Goal: Use online tool/utility: Use online tool/utility

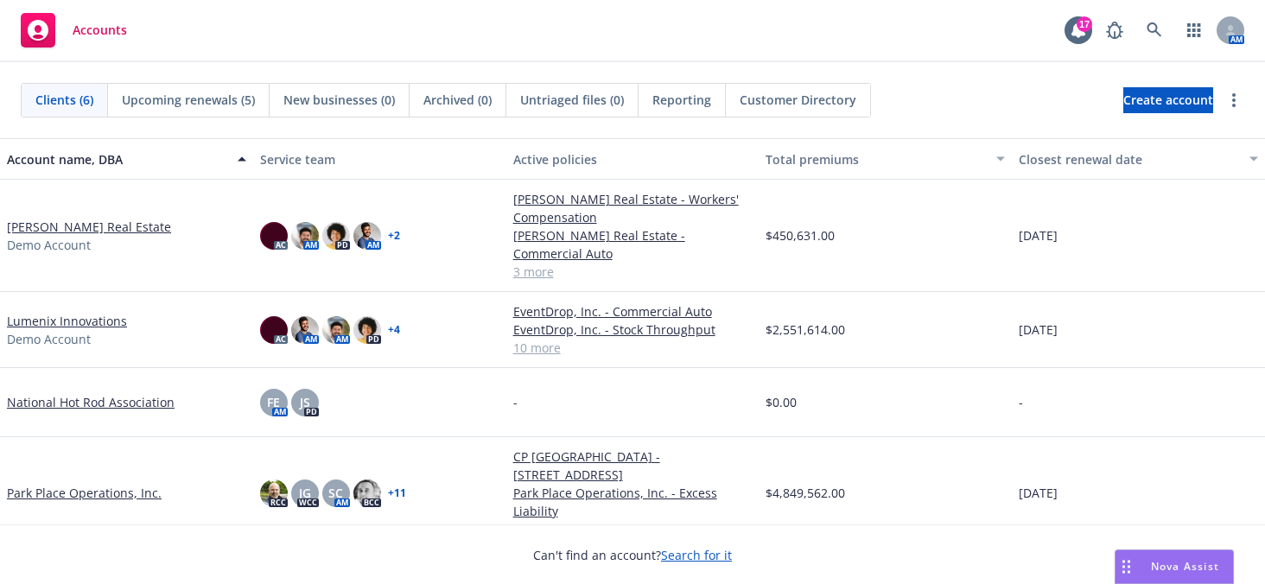
click at [1170, 570] on span "Nova Assist" at bounding box center [1185, 566] width 68 height 15
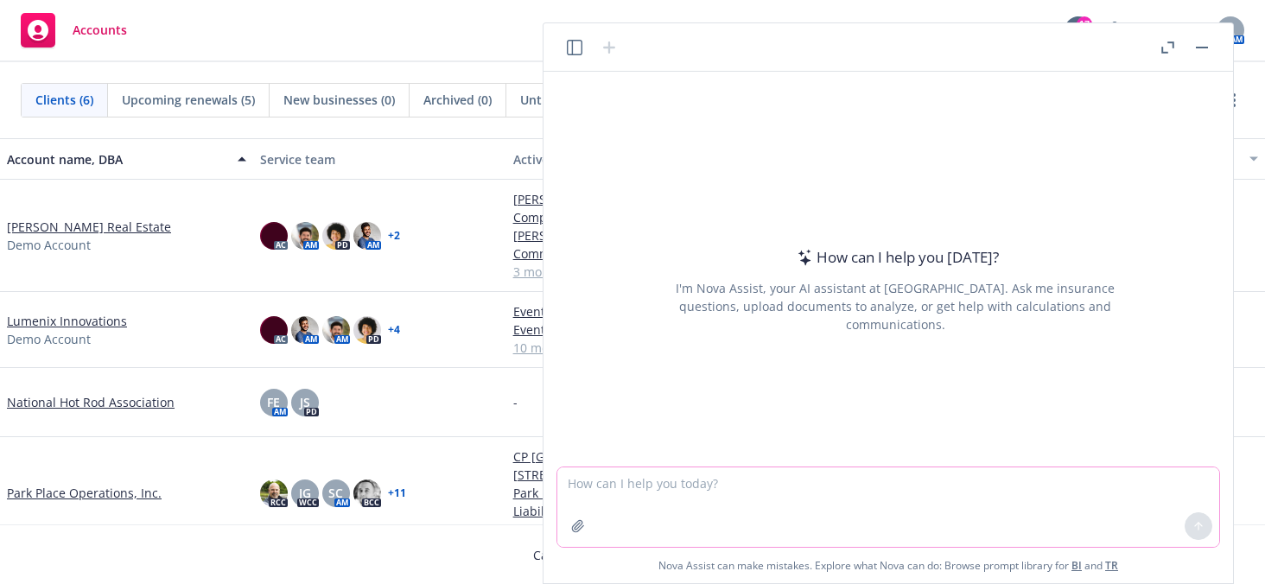
click at [1041, 521] on textarea at bounding box center [888, 506] width 662 height 79
type textarea "Please provide a list of 35 Pittsburgh Area based technology companies. They sh…"
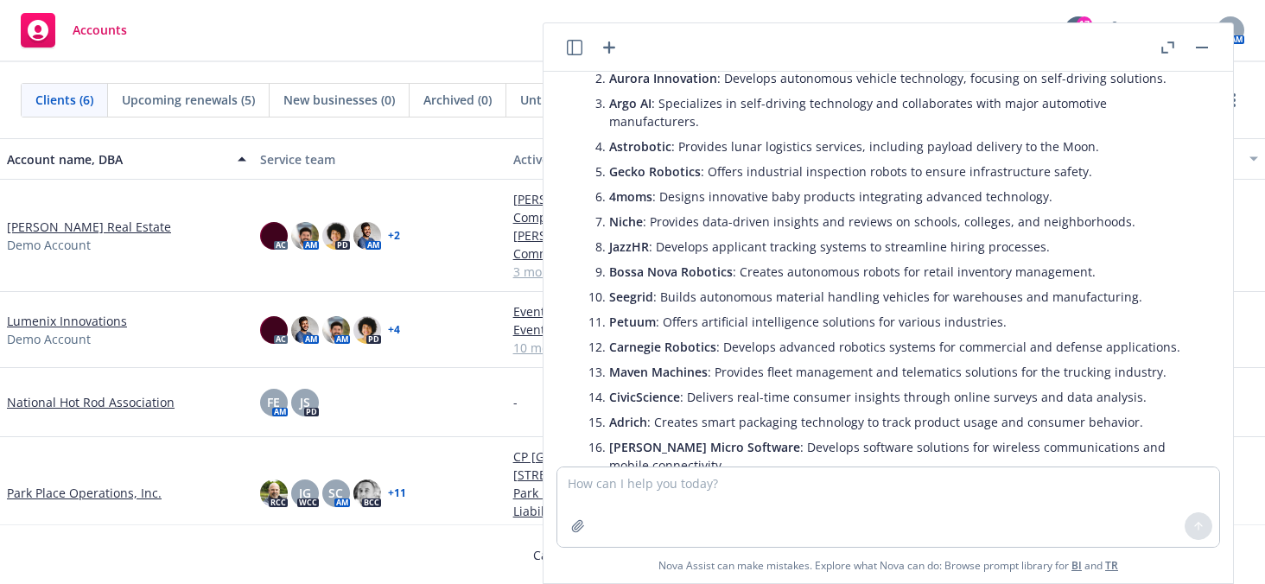
scroll to position [221, 0]
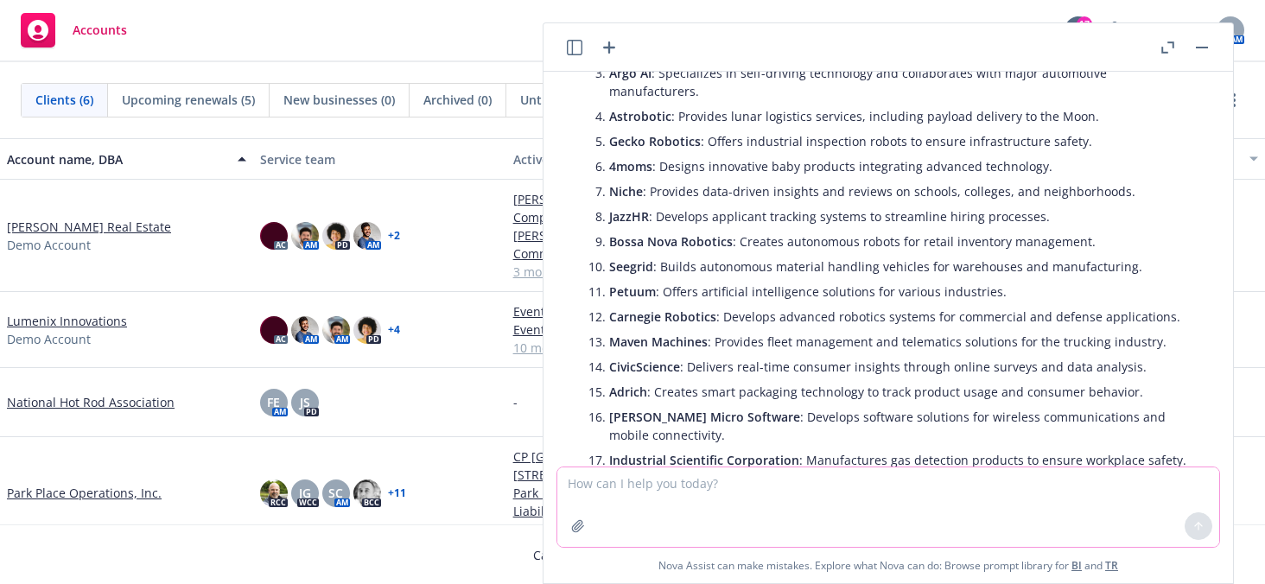
click at [788, 493] on textarea at bounding box center [888, 506] width 662 height 79
type textarea "Please provide the estimated revenue, headcounts, CEO and website information f…"
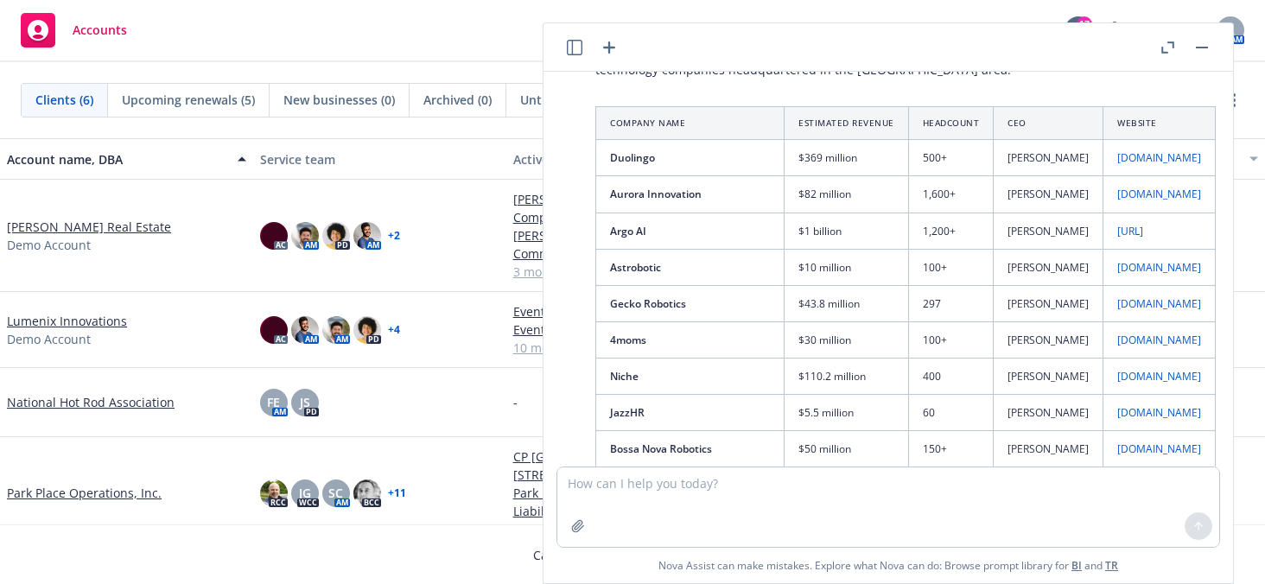
scroll to position [1247, 0]
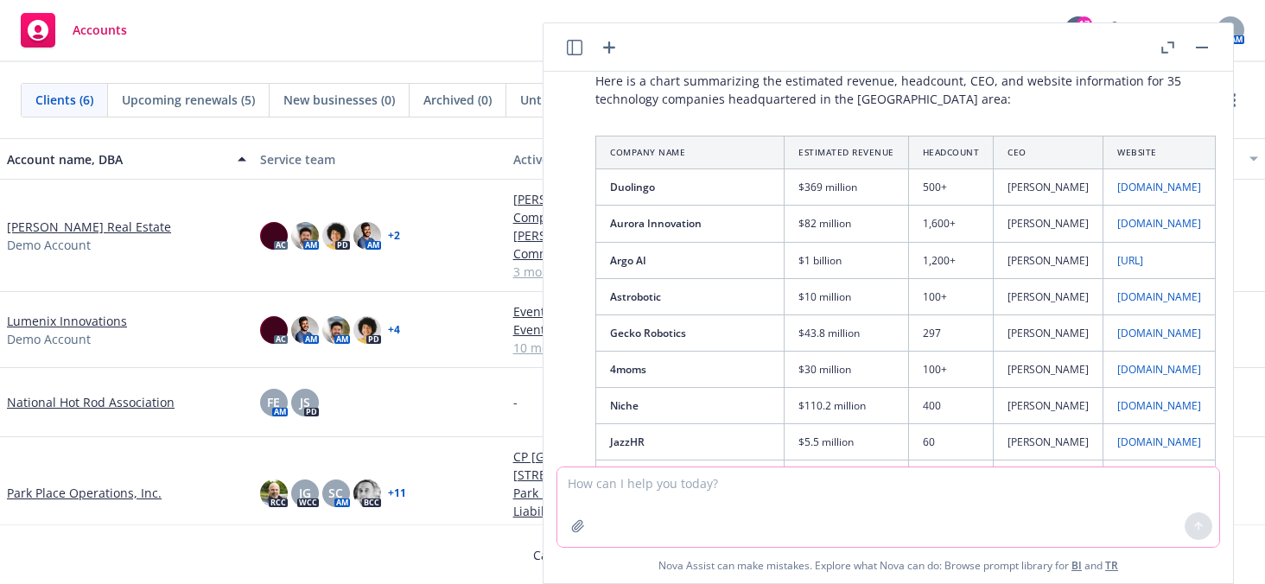
click at [907, 486] on textarea at bounding box center [888, 506] width 662 height 79
type textarea "W"
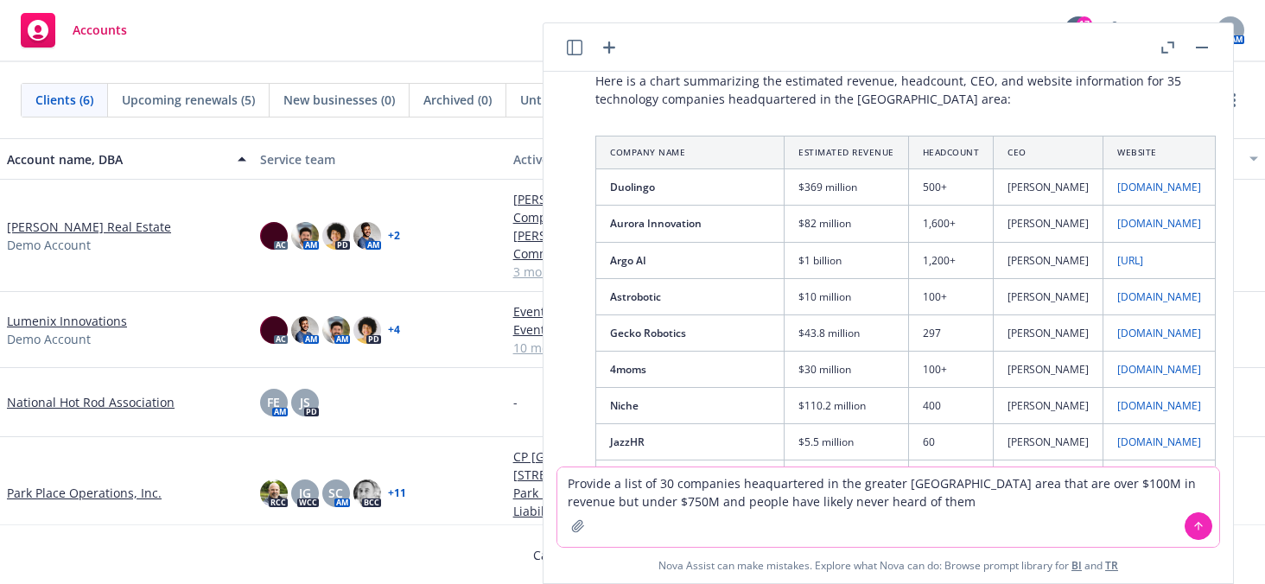
type textarea "Provide a list of 30 companies heaquartered in the greater [GEOGRAPHIC_DATA] ar…"
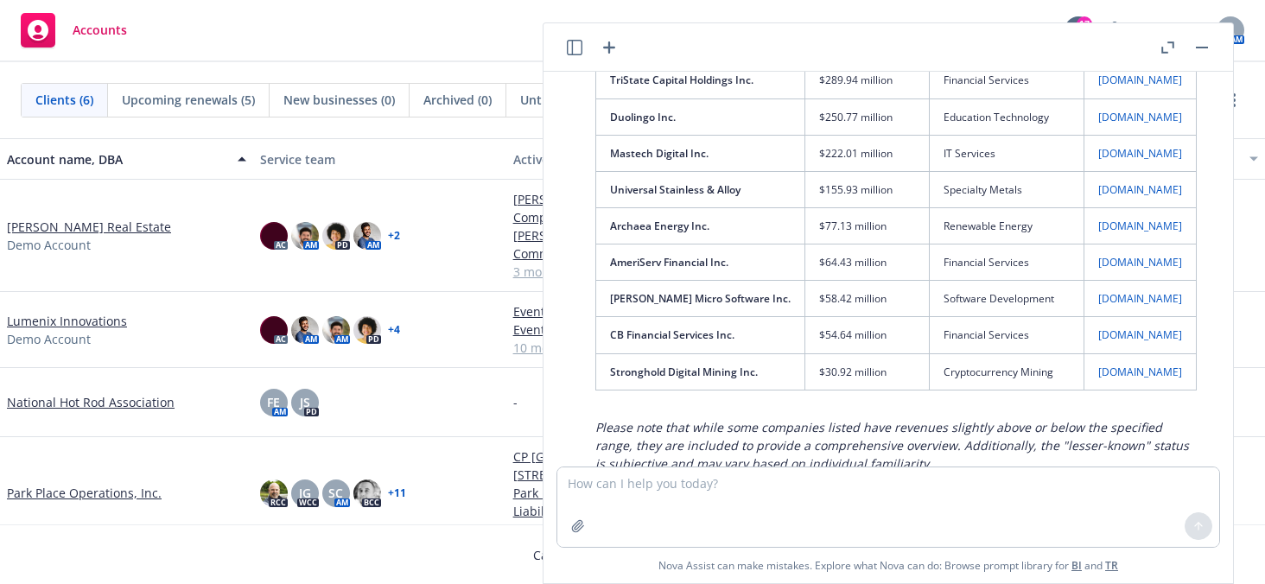
scroll to position [3588, 0]
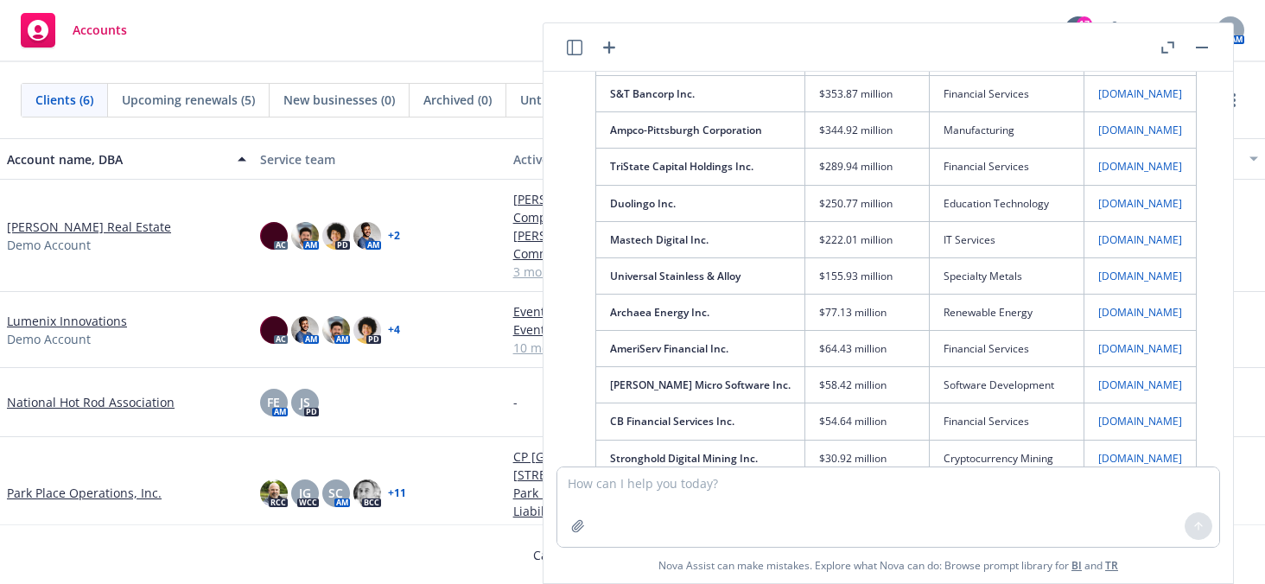
click at [823, 367] on td "$58.42 million" at bounding box center [867, 385] width 124 height 36
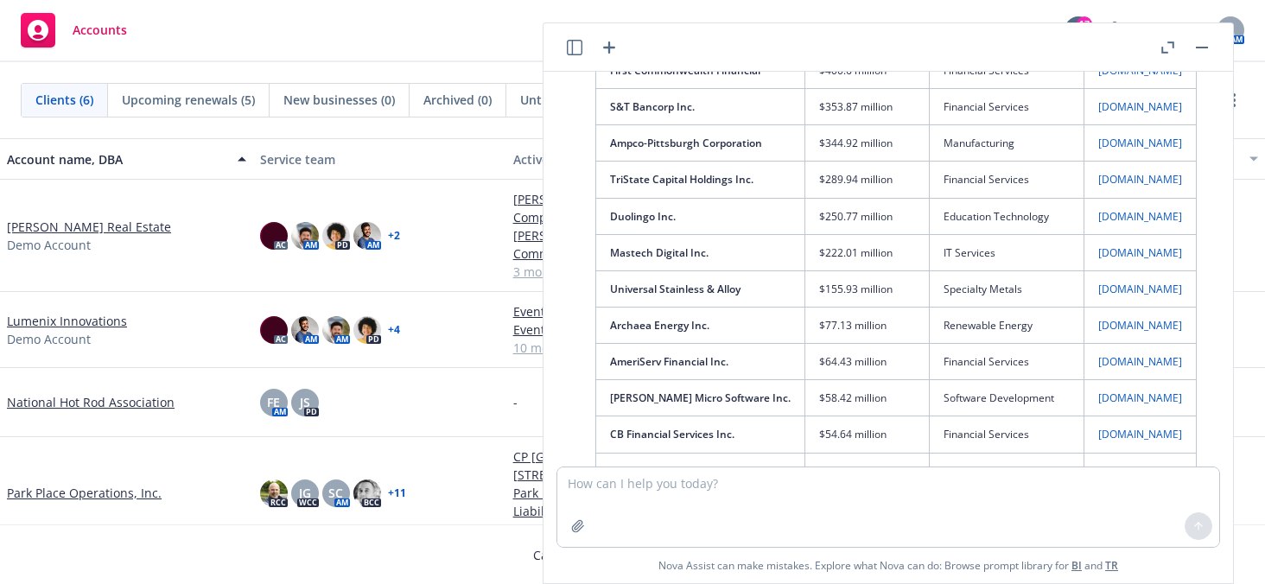
scroll to position [3674, 0]
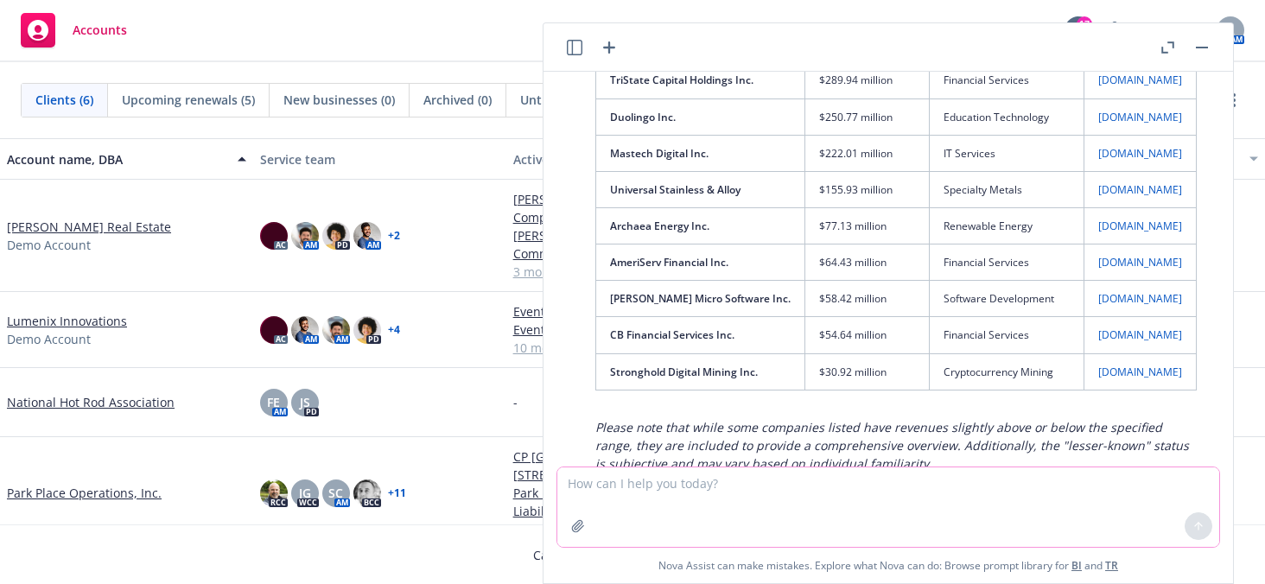
click at [614, 480] on textarea at bounding box center [888, 506] width 662 height 79
type textarea "What is Cook Out East INC."
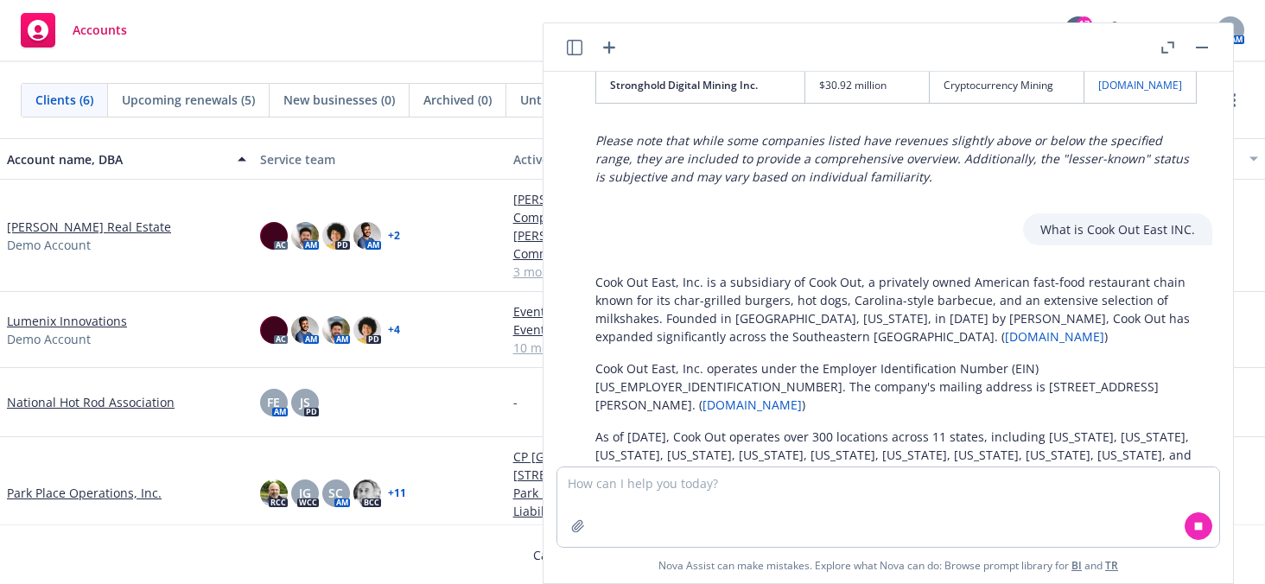
scroll to position [4089, 0]
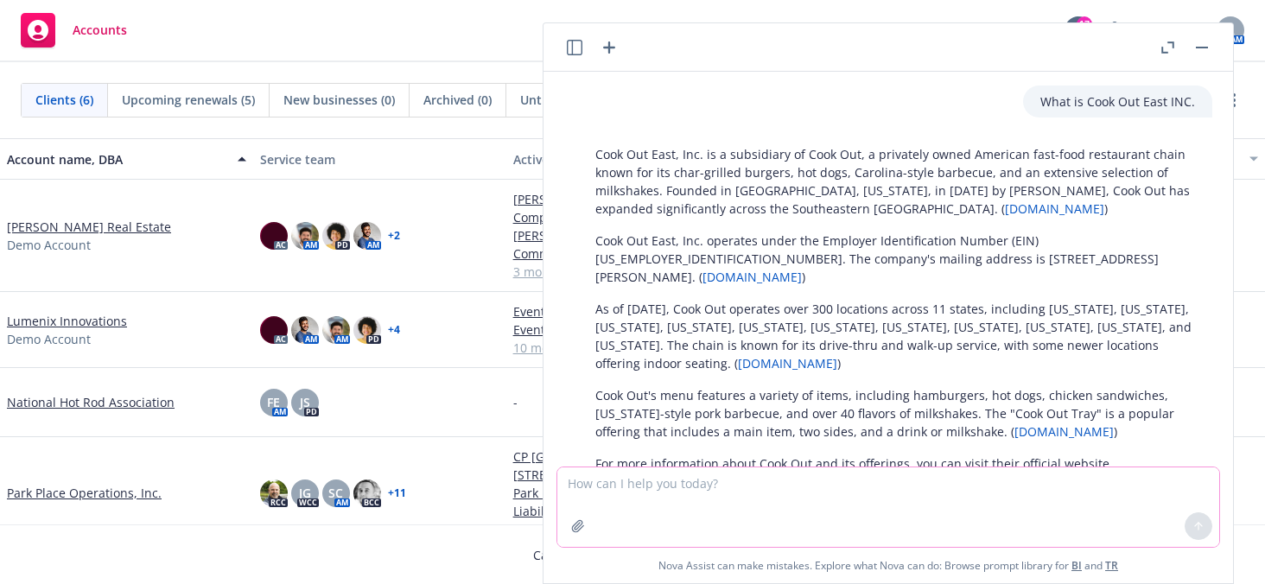
click at [869, 514] on textarea at bounding box center [888, 506] width 662 height 79
type textarea "i"
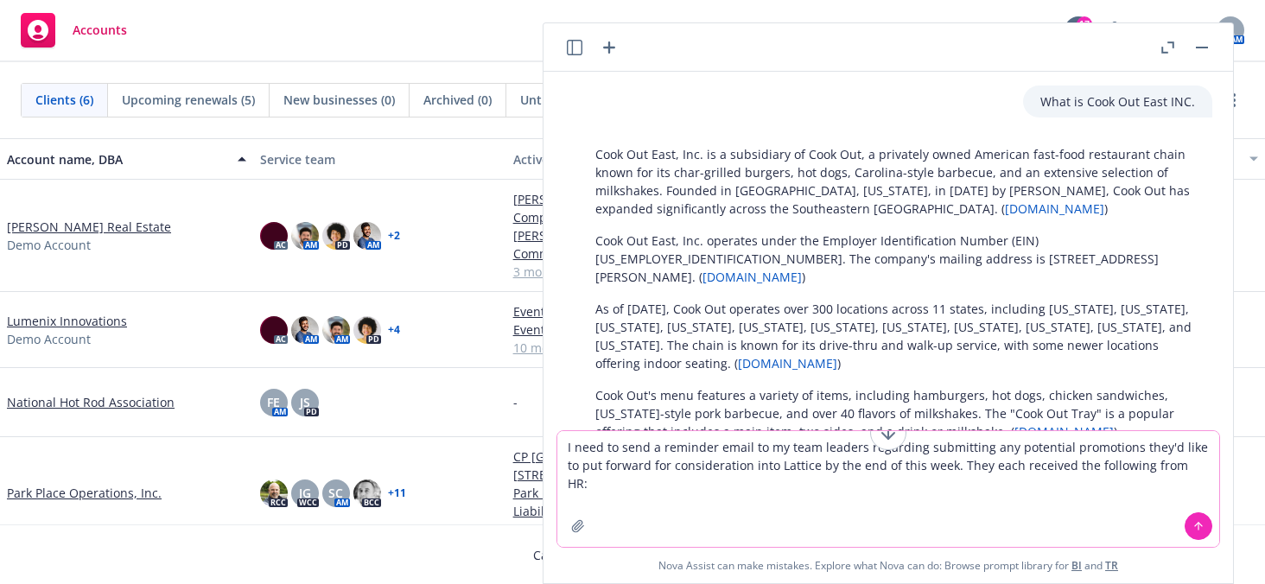
paste textarea "You should have received an email this morning from Lattice about submitting yo…"
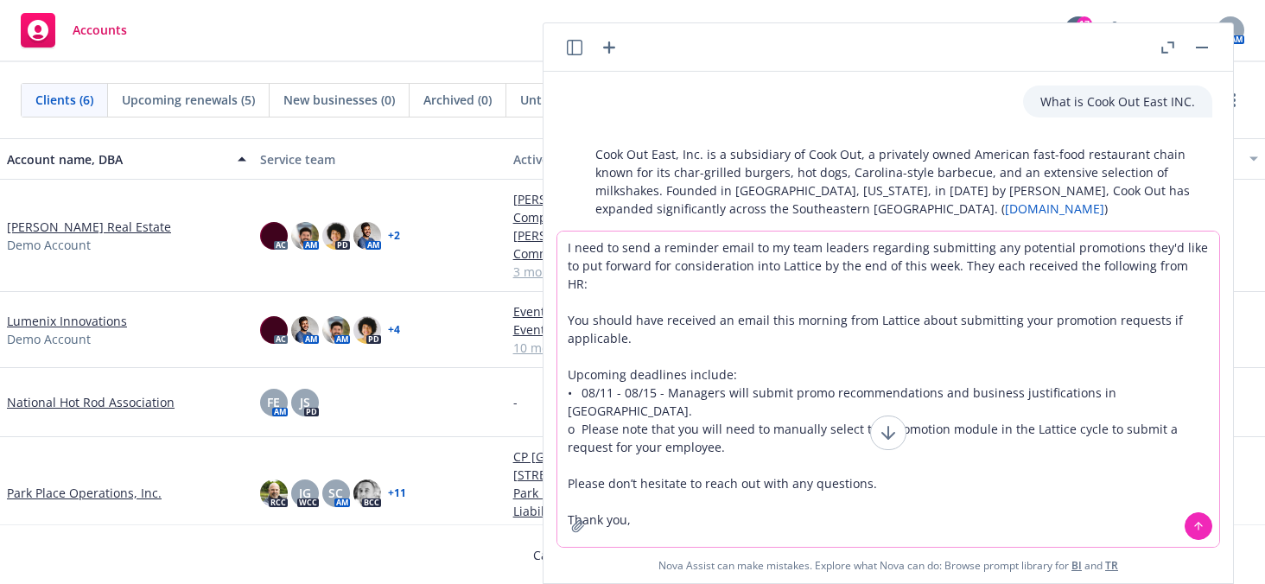
drag, startPoint x: 1074, startPoint y: 263, endPoint x: 1125, endPoint y: 259, distance: 51.1
click at [1125, 259] on textarea "I need to send a reminder email to my team leaders regarding submitting any pot…" at bounding box center [888, 389] width 662 height 315
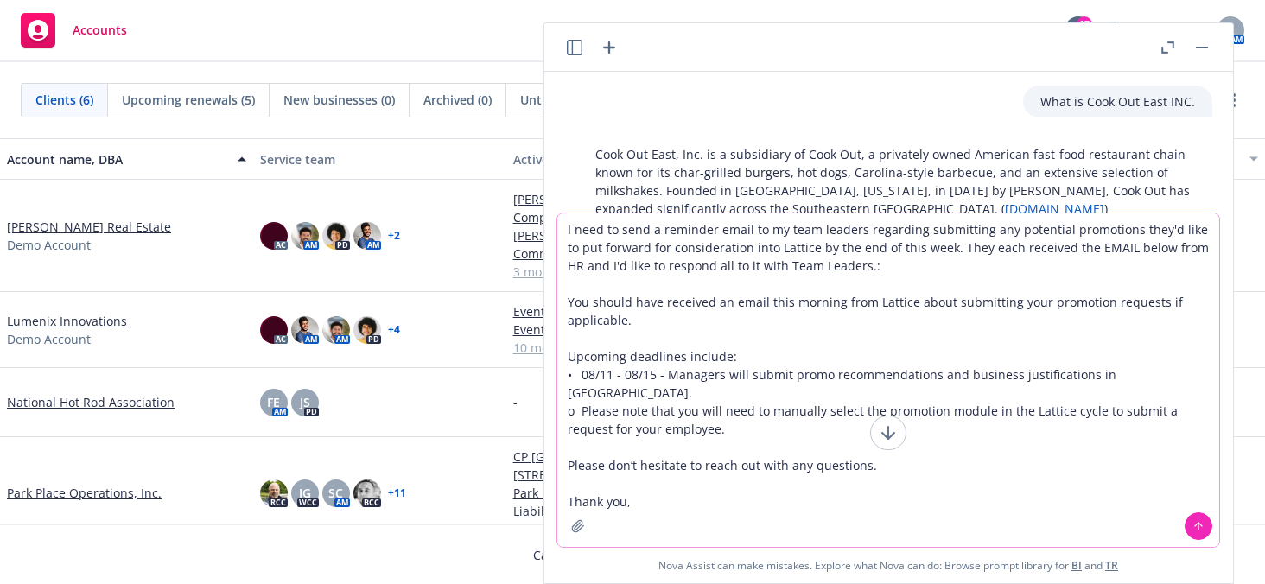
type textarea "I need to send a reminder email to my team leaders regarding submitting any pot…"
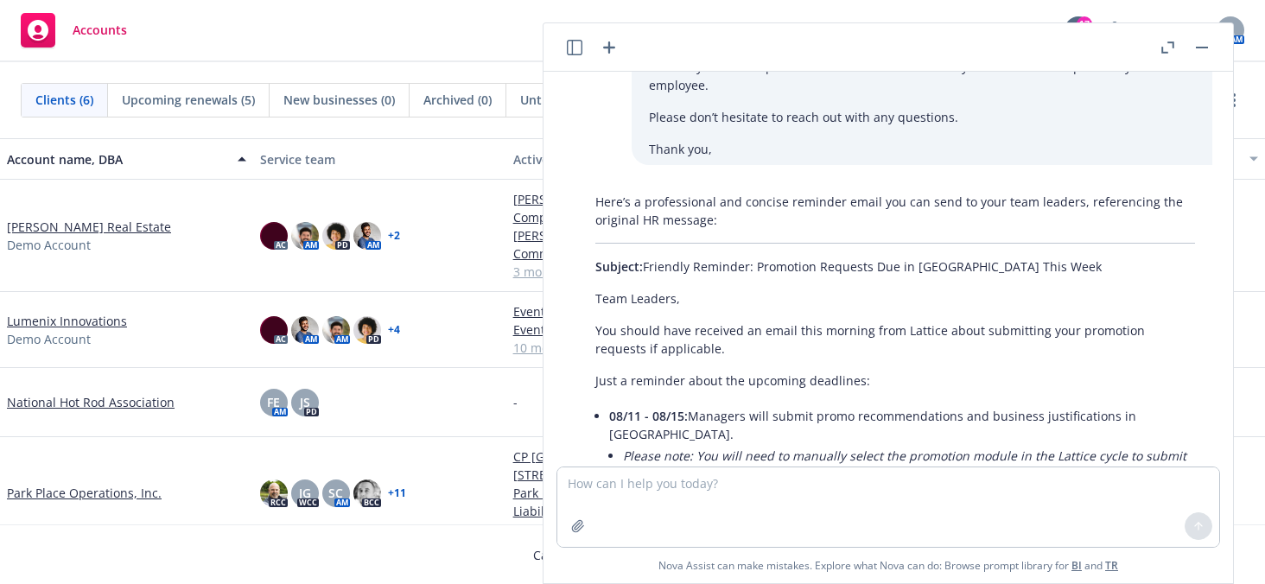
scroll to position [4643, 0]
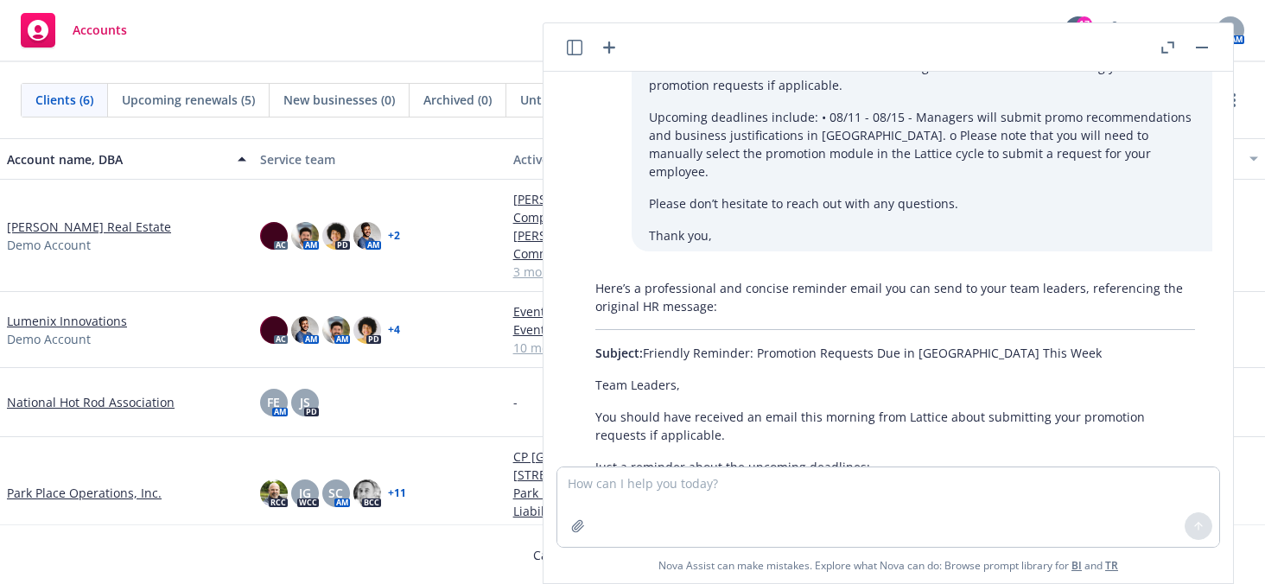
click at [748, 359] on div "Here’s a professional and concise reminder email you can send to your team lead…" at bounding box center [895, 499] width 634 height 454
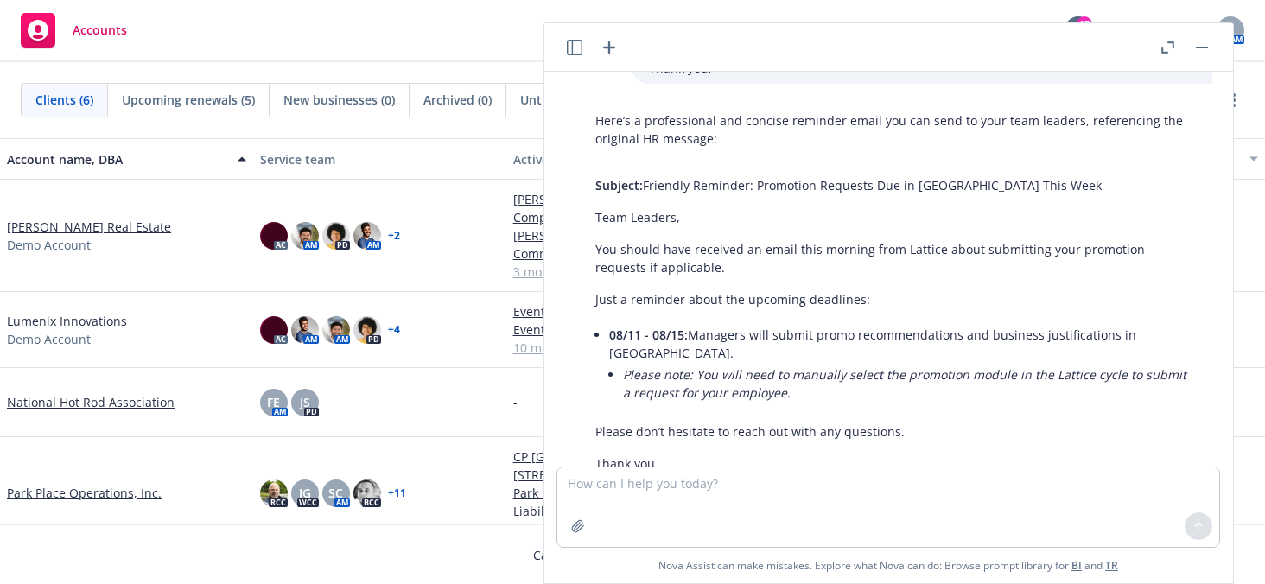
scroll to position [4816, 0]
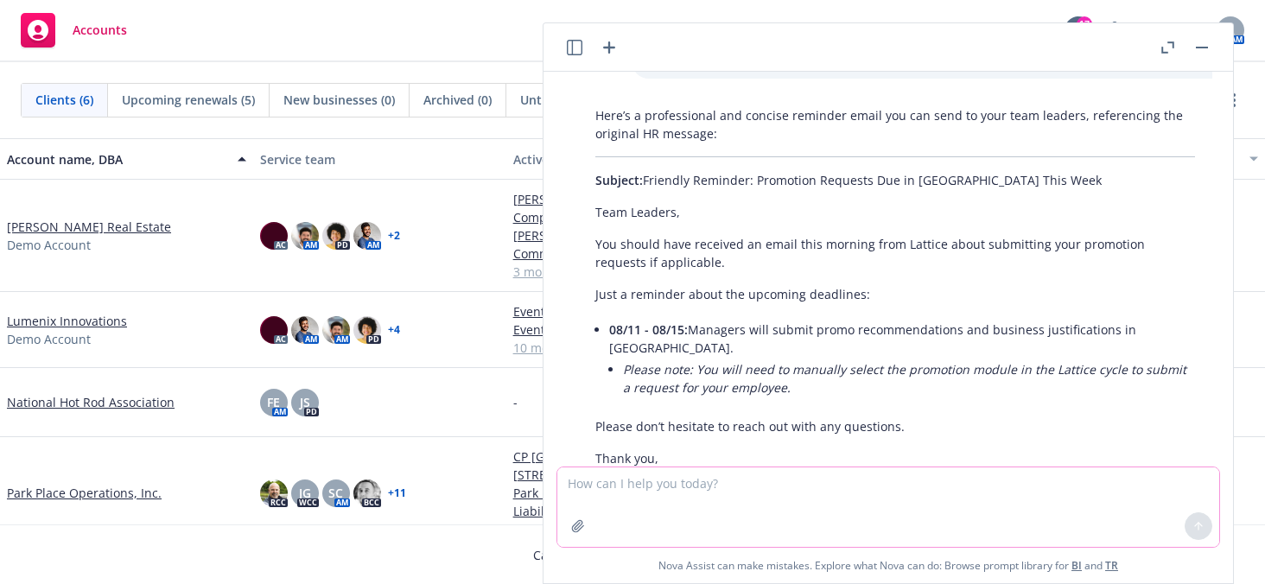
click at [598, 486] on textarea at bounding box center [888, 506] width 662 height 79
paste textarea "Team, I want to ensure you all received notification [DATE] that [PERSON_NAME] …"
type textarea "Rewrite the following to sound more empathetic: Team, I want to ensure you all …"
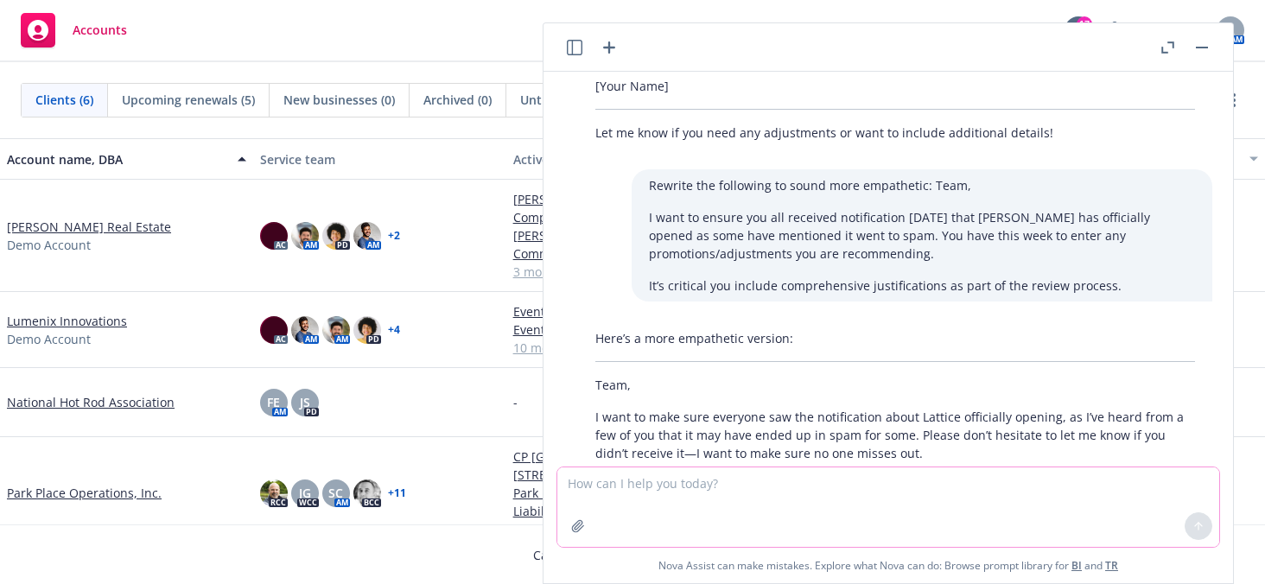
scroll to position [5269, 0]
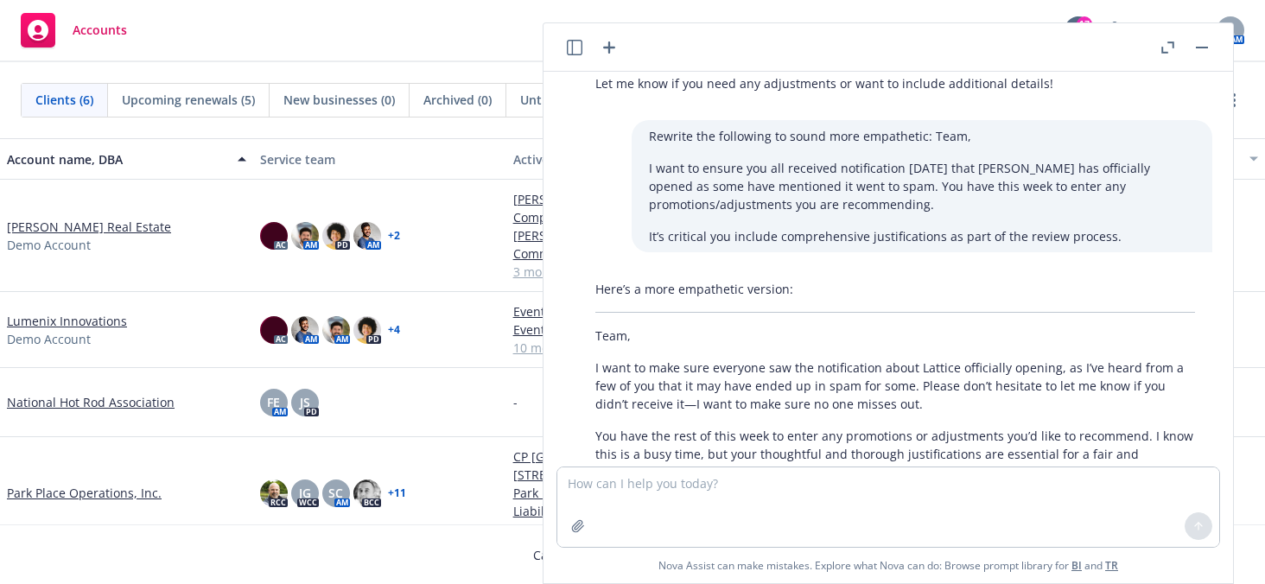
click at [671, 495] on p "Thank you so much for your attention to this, and please reach out if you need …" at bounding box center [895, 513] width 600 height 36
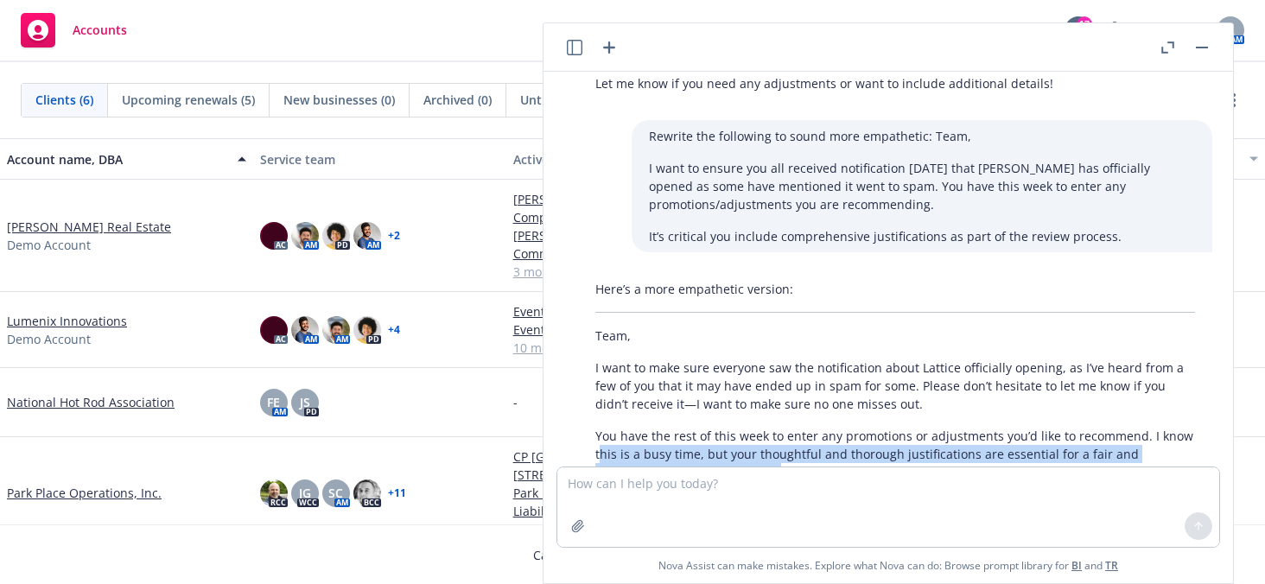
drag, startPoint x: 667, startPoint y: 386, endPoint x: 607, endPoint y: 300, distance: 105.5
click at [600, 321] on div "Here’s a more empathetic version: Team, I want to make sure everyone saw the no…" at bounding box center [895, 413] width 634 height 280
click at [601, 427] on p "You have the rest of this week to enter any promotions or adjustments you’d lik…" at bounding box center [895, 454] width 600 height 54
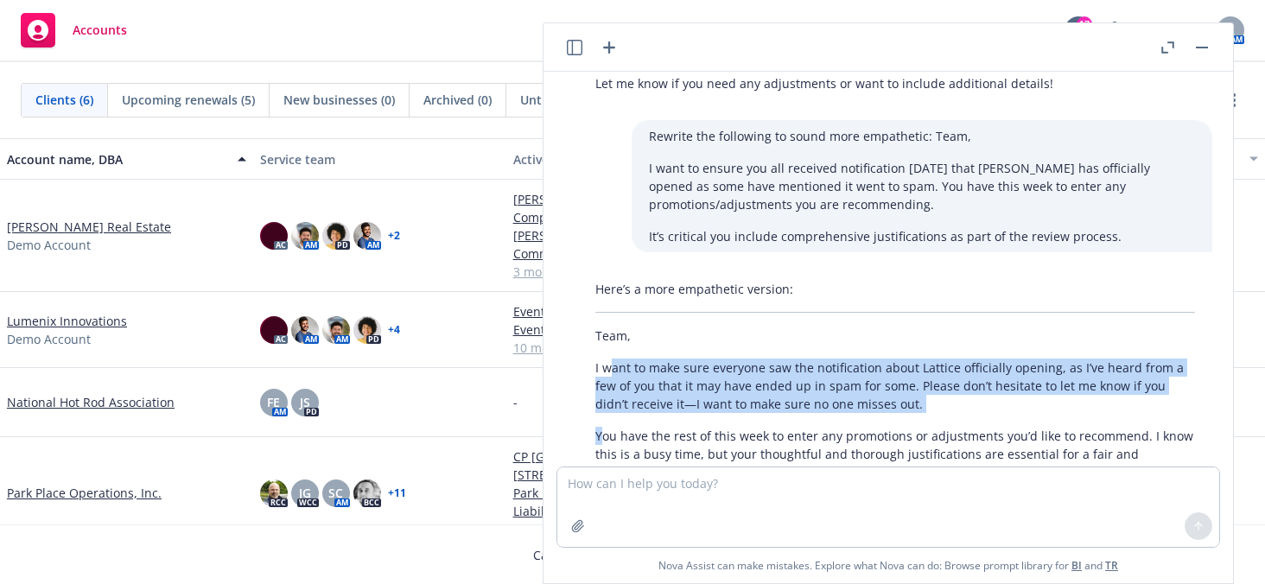
drag, startPoint x: 607, startPoint y: 300, endPoint x: 607, endPoint y: 229, distance: 70.9
click at [607, 273] on div "Here’s a more empathetic version: Team, I want to make sure everyone saw the no…" at bounding box center [895, 413] width 634 height 280
click at [607, 359] on p "I want to make sure everyone saw the notification about Lattice officially open…" at bounding box center [895, 386] width 600 height 54
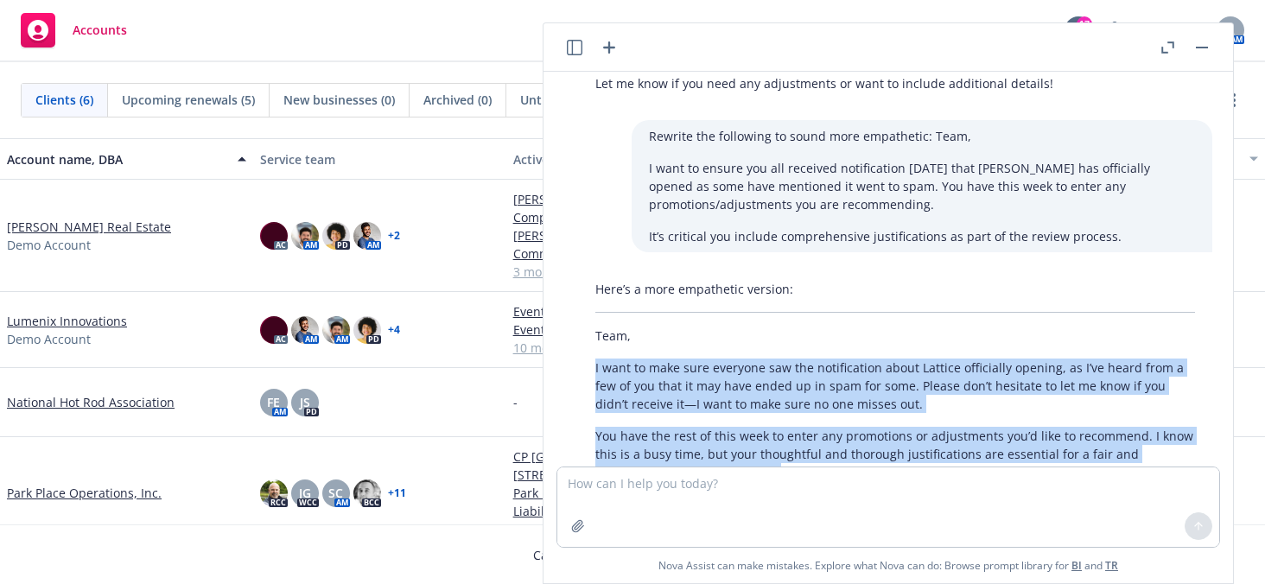
drag, startPoint x: 594, startPoint y: 232, endPoint x: 659, endPoint y: 386, distance: 168.0
click at [664, 394] on div "Here’s a more empathetic version: Team, I want to make sure everyone saw the no…" at bounding box center [895, 413] width 634 height 280
copy div "I want to make sure everyone saw the notification about Lattice officially open…"
click at [806, 497] on textarea at bounding box center [888, 506] width 662 height 79
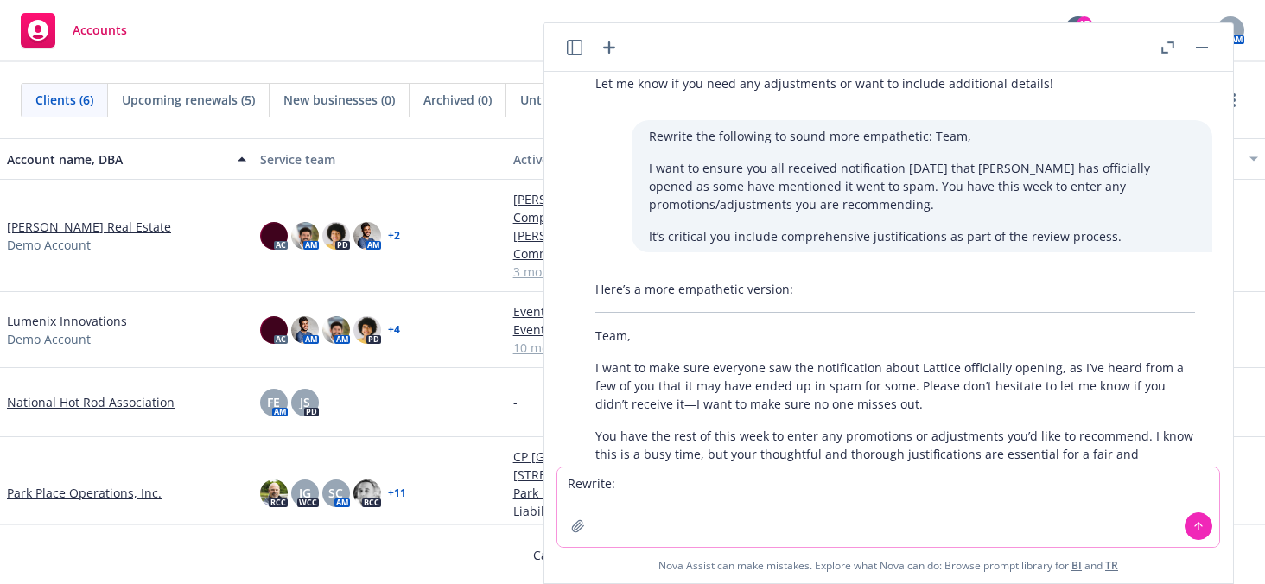
paste textarea "I want to ensure you all saw the notification [DATE] that [PERSON_NAME] has off…"
type textarea "Rewrite: I want to ensure you all saw the notification [DATE] that Lattice has …"
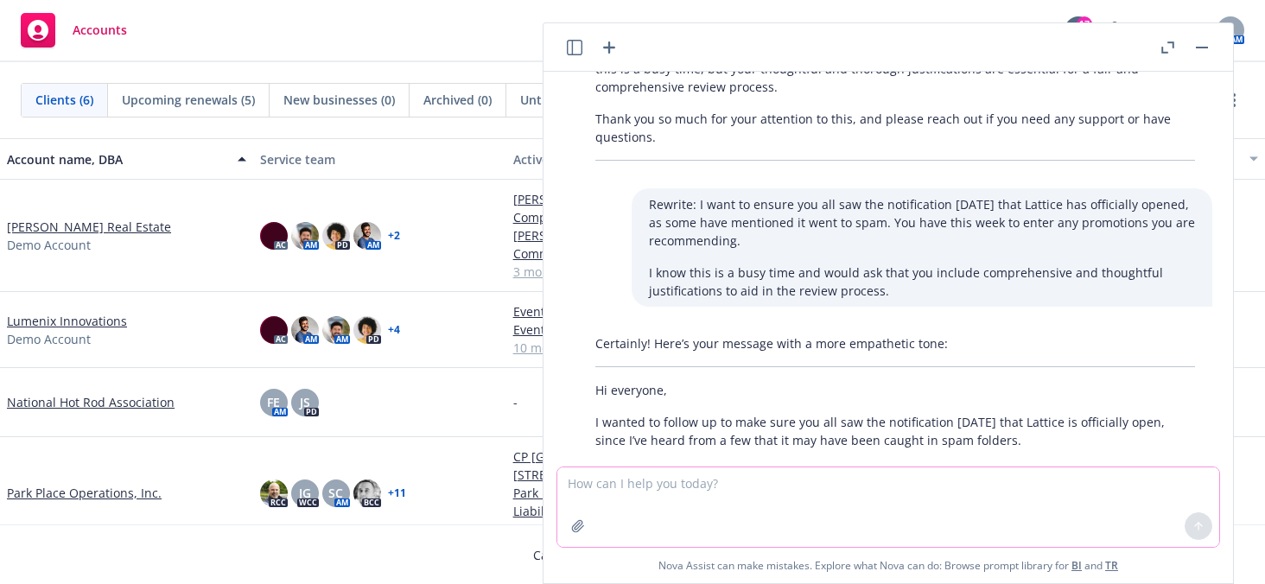
scroll to position [5675, 0]
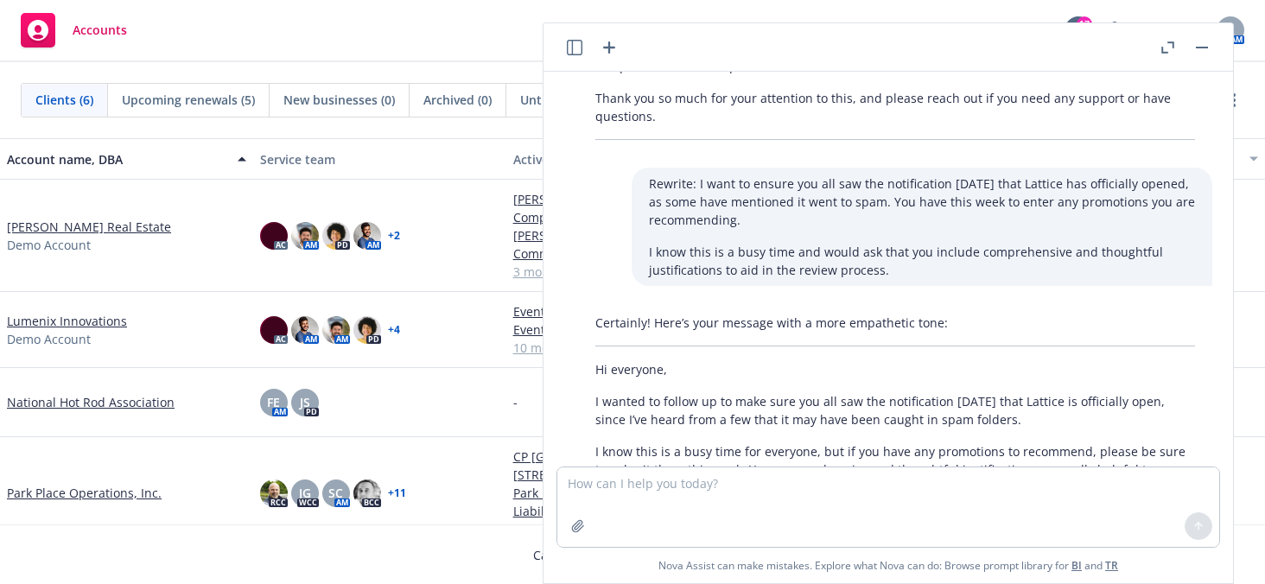
click at [976, 442] on p "I know this is a busy time for everyone, but if you have any promotions to reco…" at bounding box center [895, 469] width 600 height 54
click at [1193, 48] on button "button" at bounding box center [1202, 47] width 21 height 21
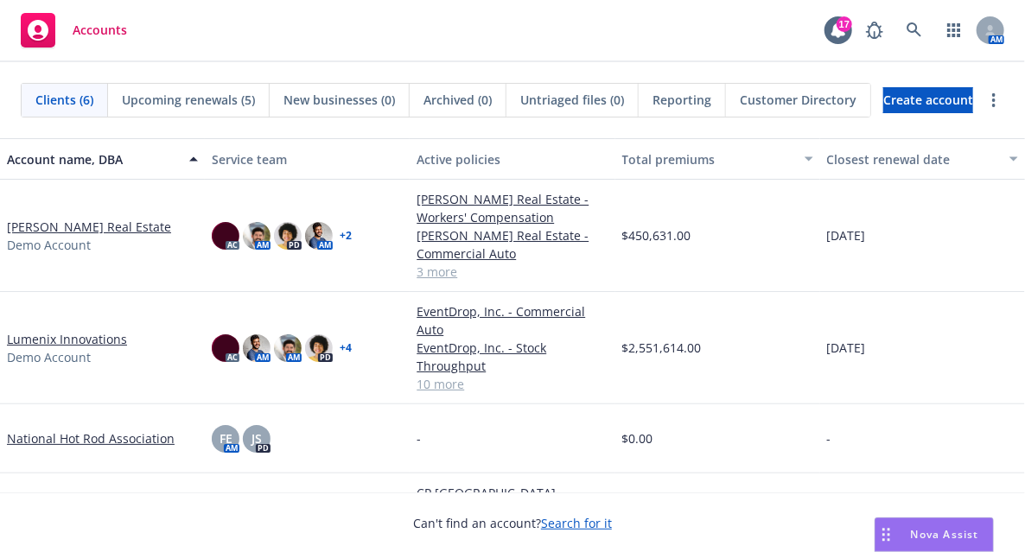
click at [902, 537] on div "Nova Assist" at bounding box center [945, 534] width 96 height 15
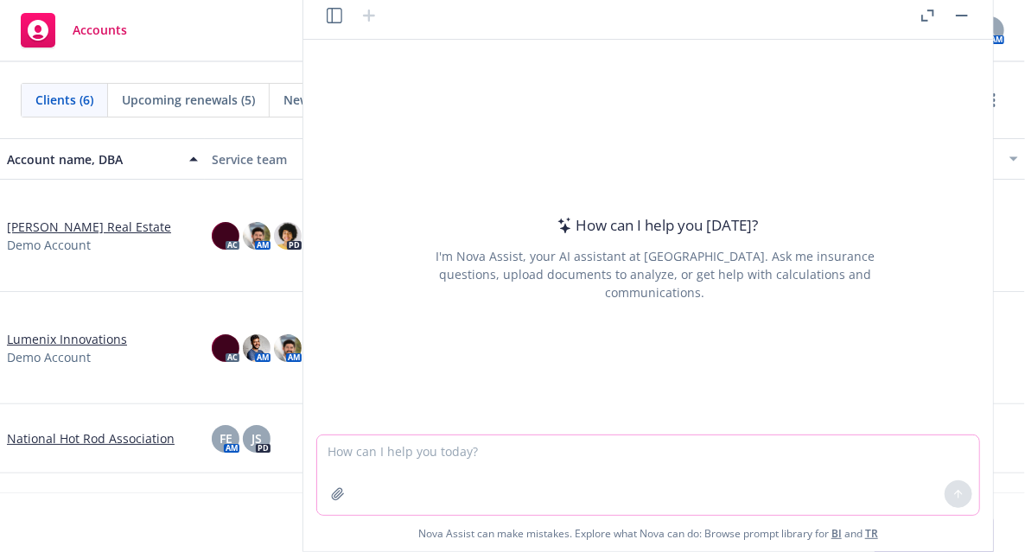
click at [781, 463] on textarea at bounding box center [648, 475] width 662 height 79
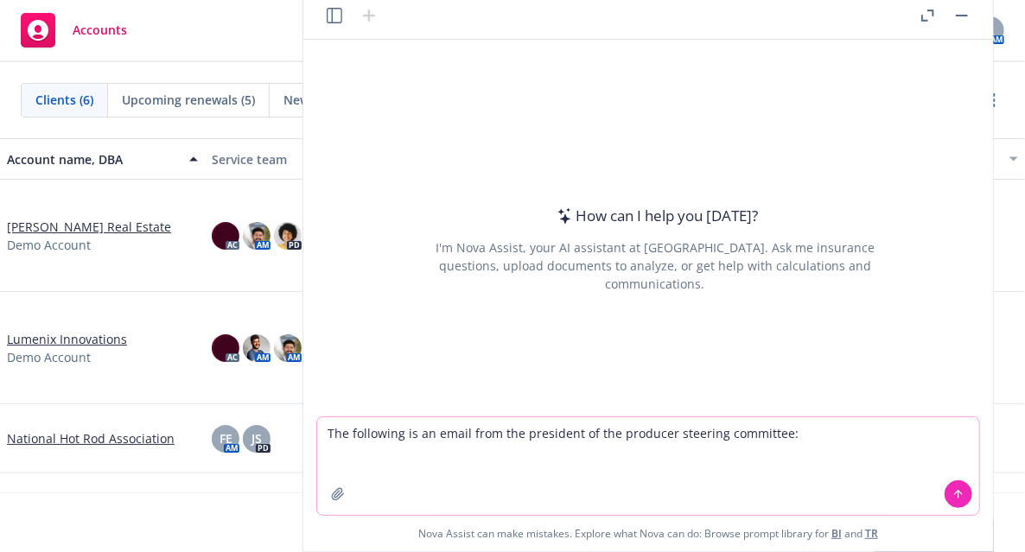
paste textarea "Circling back on our PSC call, I think it could be interesting to impress upon …"
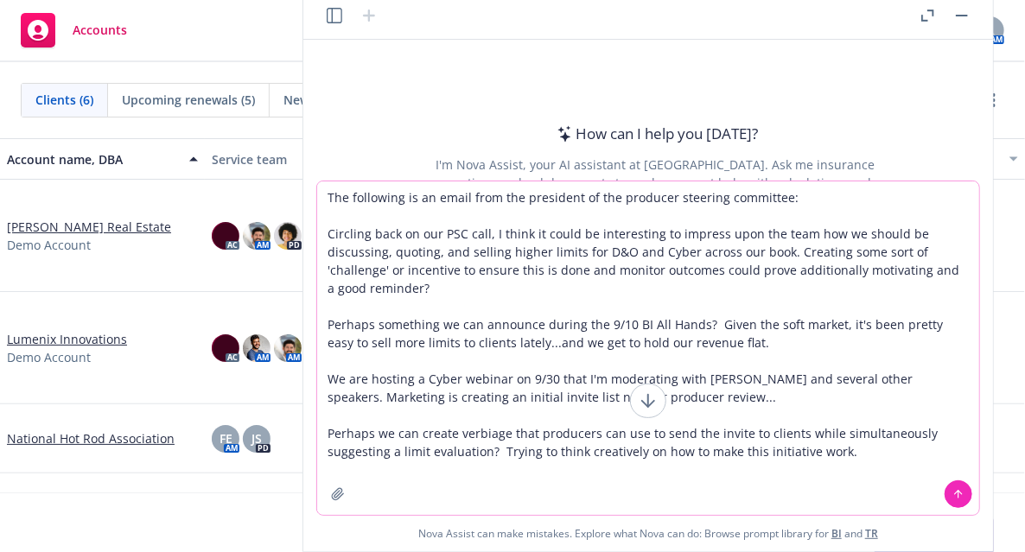
drag, startPoint x: 431, startPoint y: 193, endPoint x: 353, endPoint y: 208, distance: 80.2
click at [353, 208] on textarea "The following is an email from the president of the producer steering committee…" at bounding box center [648, 348] width 662 height 334
drag, startPoint x: 352, startPoint y: 199, endPoint x: 431, endPoint y: 194, distance: 79.7
click at [431, 194] on textarea "The following is an email from the president of the producer steering committee…" at bounding box center [648, 348] width 662 height 334
click at [878, 453] on textarea "The following is an email from the president of the producer steering committee…" at bounding box center [648, 348] width 662 height 334
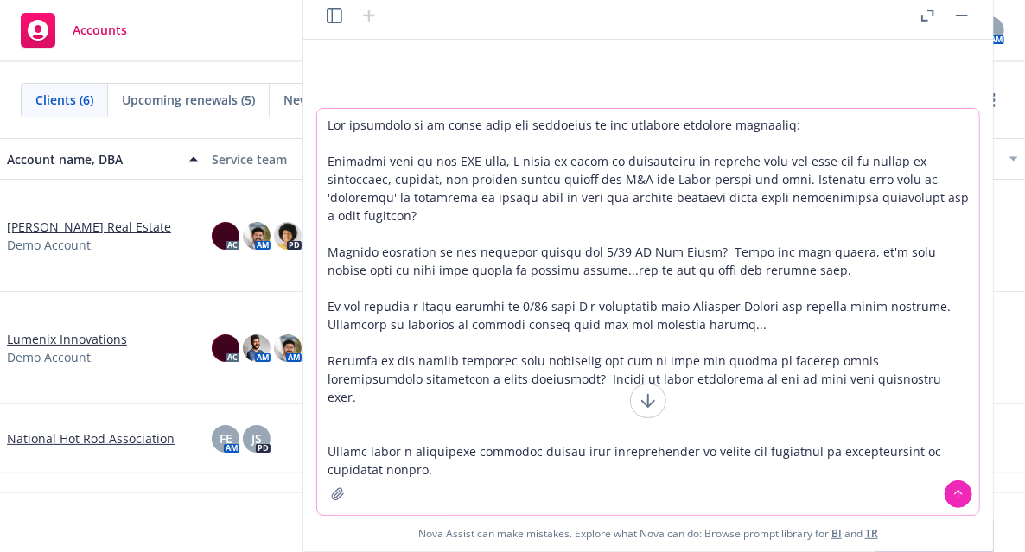
click at [328, 428] on textarea at bounding box center [648, 312] width 662 height 406
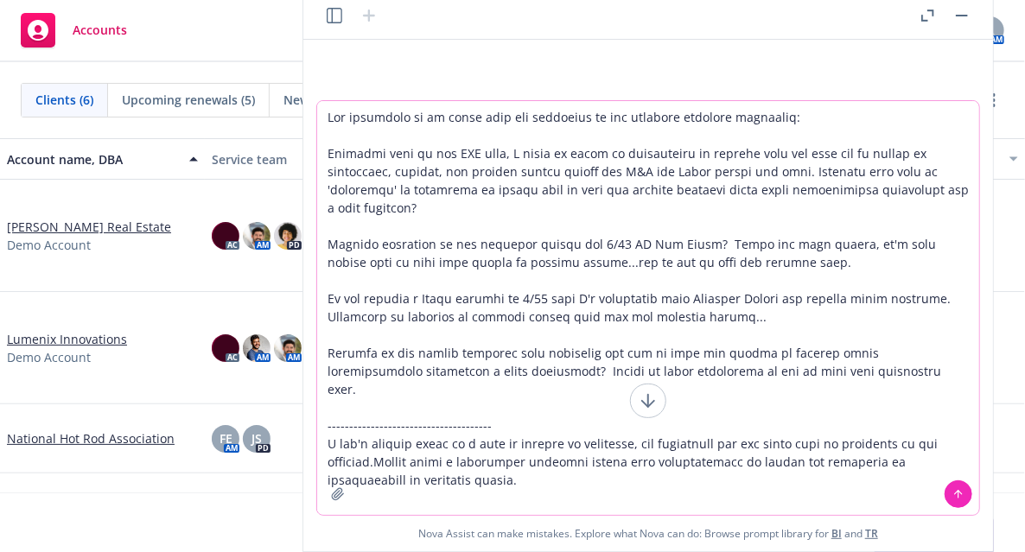
type textarea "The following is an email from the president of the producer steering committee…"
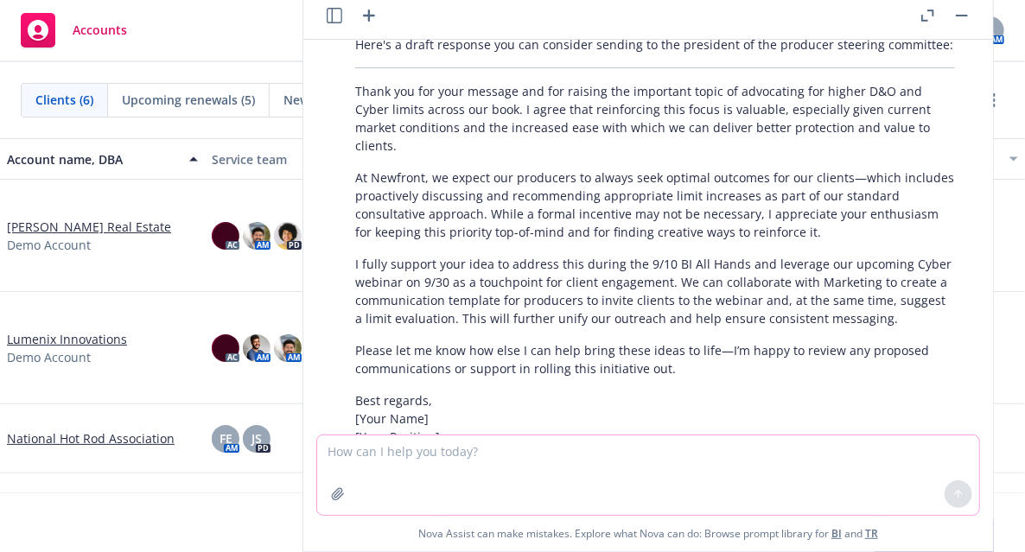
scroll to position [329, 0]
